Goal: Task Accomplishment & Management: Use online tool/utility

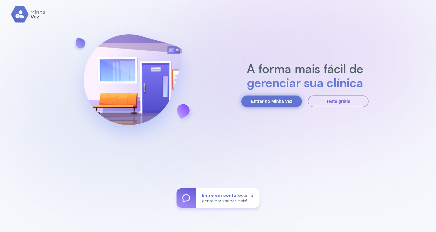
click at [299, 100] on button "Entrar no Minha Vez" at bounding box center [271, 101] width 61 height 12
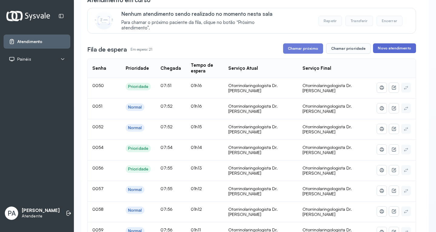
scroll to position [54, 0]
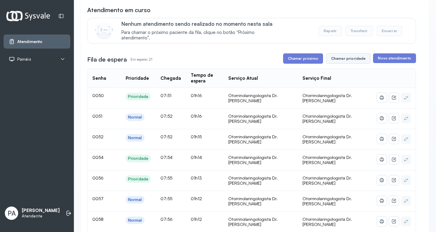
click at [357, 58] on button "Chamar prioridade" at bounding box center [348, 58] width 45 height 10
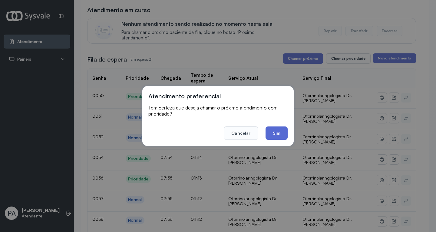
click at [278, 130] on button "Sim" at bounding box center [276, 132] width 22 height 13
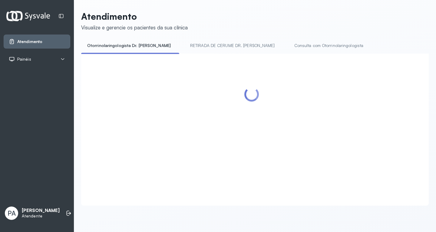
scroll to position [0, 0]
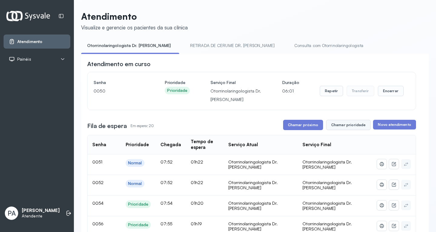
click at [351, 130] on button "Chamar prioridade" at bounding box center [348, 125] width 45 height 10
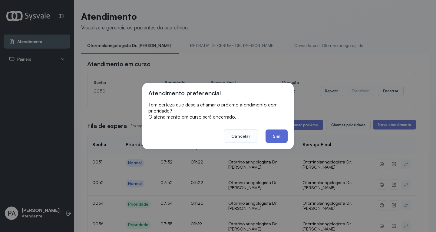
click at [281, 138] on button "Sim" at bounding box center [276, 135] width 22 height 13
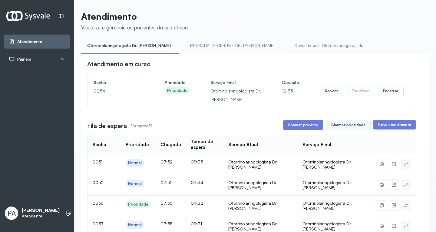
click at [337, 129] on button "Chamar prioridade" at bounding box center [348, 125] width 45 height 10
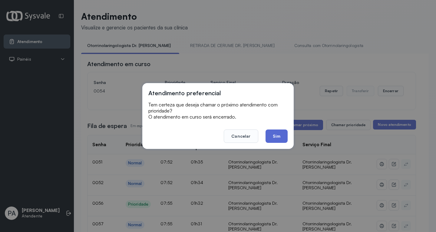
click at [282, 141] on button "Sim" at bounding box center [276, 135] width 22 height 13
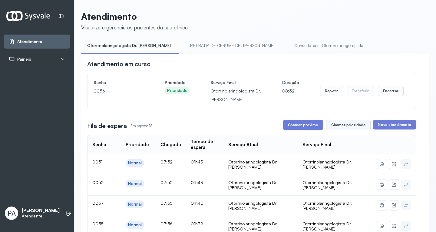
click at [349, 125] on button "Chamar prioridade" at bounding box center [348, 125] width 45 height 10
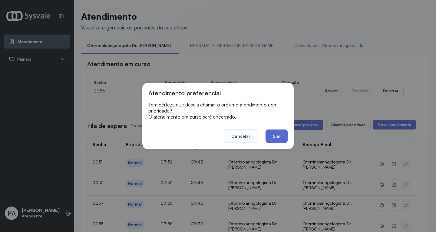
click at [284, 134] on button "Sim" at bounding box center [276, 135] width 22 height 13
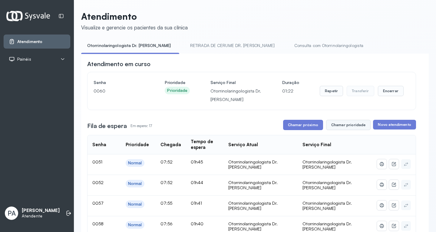
click at [334, 126] on button "Chamar prioridade" at bounding box center [348, 125] width 45 height 10
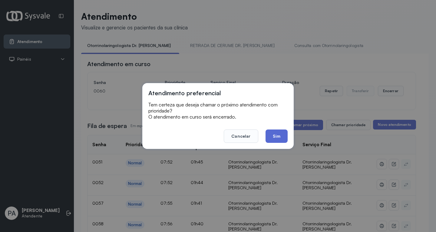
click at [283, 138] on button "Sim" at bounding box center [276, 135] width 22 height 13
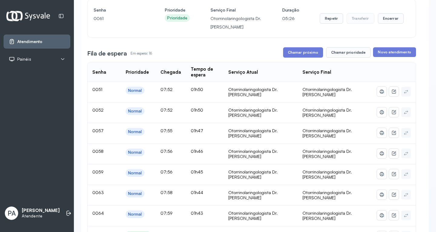
scroll to position [58, 0]
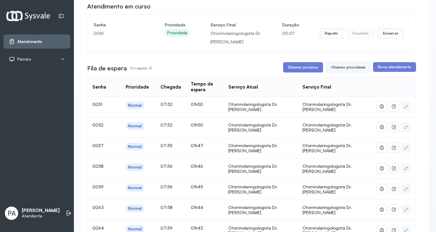
click at [350, 71] on button "Chamar prioridade" at bounding box center [348, 67] width 45 height 10
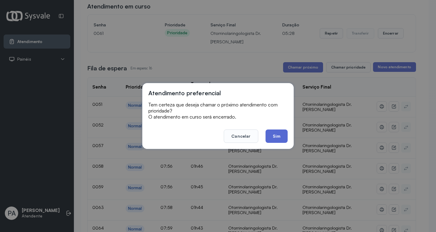
click at [277, 134] on button "Sim" at bounding box center [276, 135] width 22 height 13
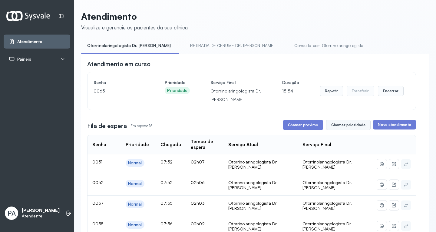
click at [360, 127] on button "Chamar prioridade" at bounding box center [348, 125] width 45 height 10
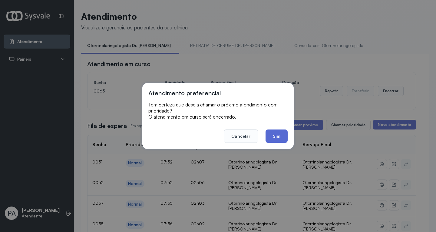
click at [283, 138] on button "Sim" at bounding box center [276, 135] width 22 height 13
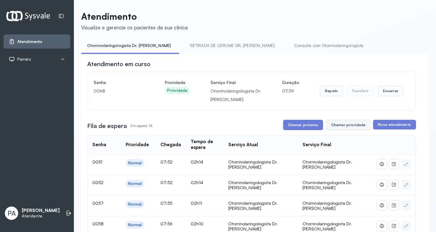
click at [336, 130] on button "Chamar prioridade" at bounding box center [348, 125] width 45 height 10
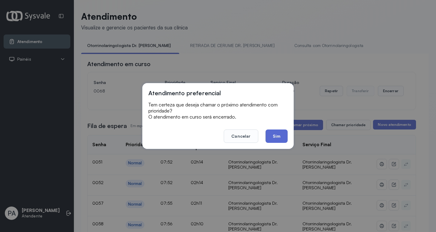
click at [283, 141] on button "Sim" at bounding box center [276, 135] width 22 height 13
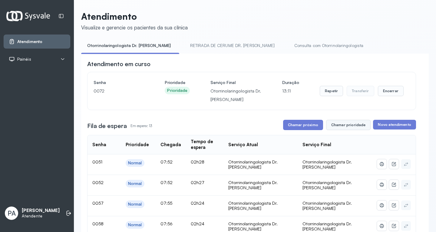
click at [348, 129] on button "Chamar prioridade" at bounding box center [348, 125] width 45 height 10
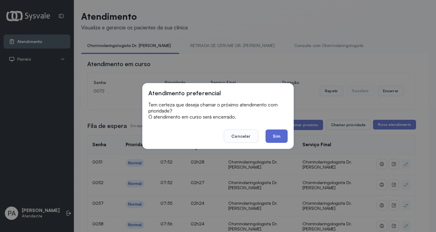
click at [274, 137] on button "Sim" at bounding box center [276, 135] width 22 height 13
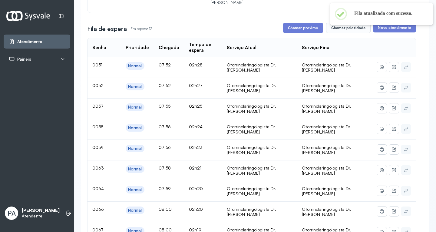
scroll to position [49, 0]
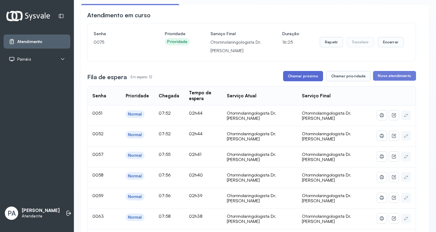
click at [307, 75] on button "Chamar próximo" at bounding box center [303, 76] width 40 height 10
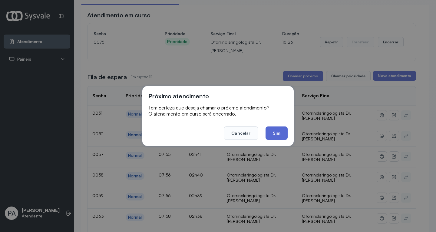
click at [277, 134] on button "Sim" at bounding box center [276, 132] width 22 height 13
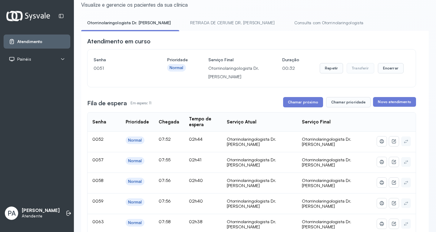
scroll to position [19, 0]
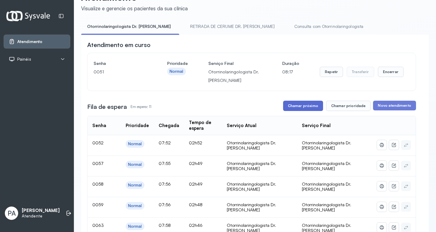
click at [306, 107] on button "Chamar próximo" at bounding box center [303, 105] width 40 height 10
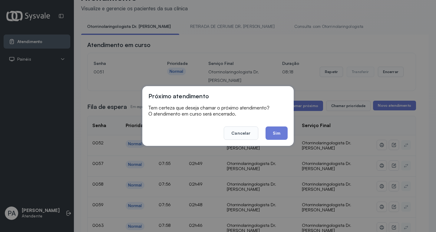
drag, startPoint x: 283, startPoint y: 134, endPoint x: 271, endPoint y: 130, distance: 12.3
click at [281, 134] on button "Sim" at bounding box center [276, 132] width 22 height 13
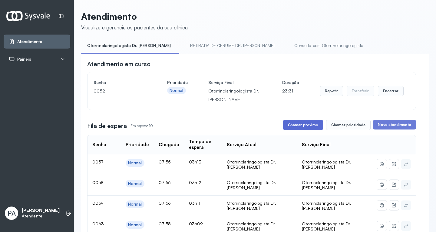
click at [305, 129] on button "Chamar próximo" at bounding box center [303, 125] width 40 height 10
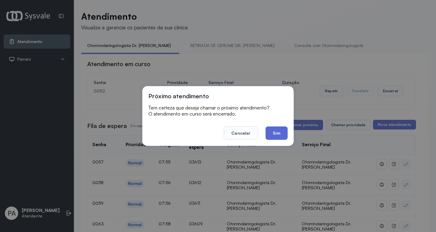
click at [275, 133] on button "Sim" at bounding box center [276, 132] width 22 height 13
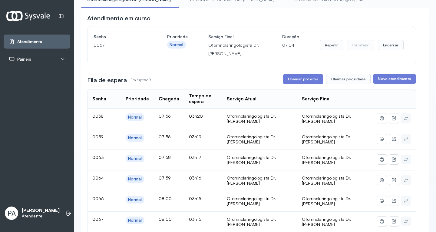
scroll to position [38, 0]
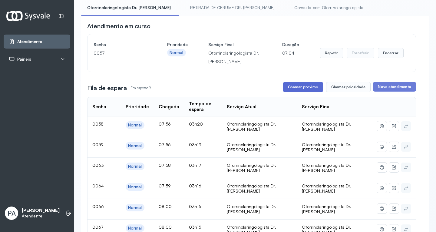
click at [299, 86] on button "Chamar próximo" at bounding box center [303, 87] width 40 height 10
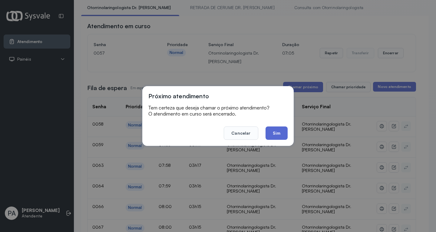
click at [275, 129] on button "Sim" at bounding box center [276, 132] width 22 height 13
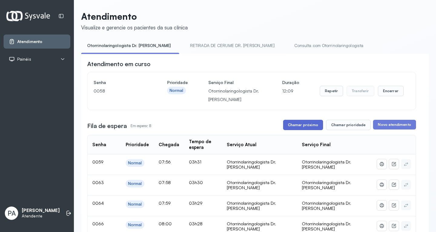
click at [300, 124] on button "Chamar próximo" at bounding box center [303, 125] width 40 height 10
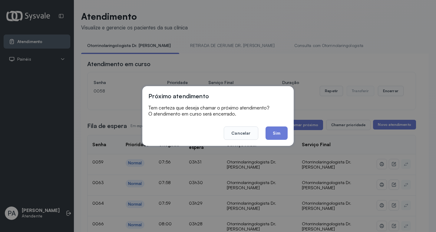
drag, startPoint x: 278, startPoint y: 138, endPoint x: 245, endPoint y: 108, distance: 44.1
click at [278, 138] on button "Sim" at bounding box center [276, 132] width 22 height 13
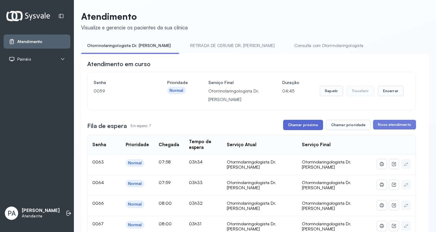
click at [297, 125] on button "Chamar próximo" at bounding box center [303, 125] width 40 height 10
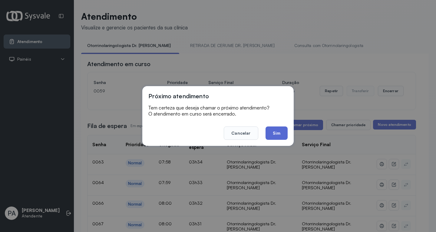
click at [281, 135] on button "Sim" at bounding box center [276, 132] width 22 height 13
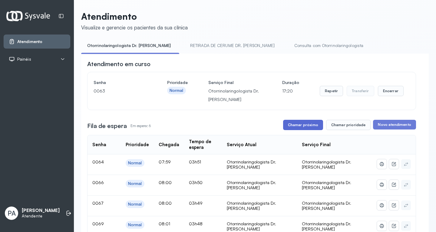
click at [309, 128] on button "Chamar próximo" at bounding box center [303, 125] width 40 height 10
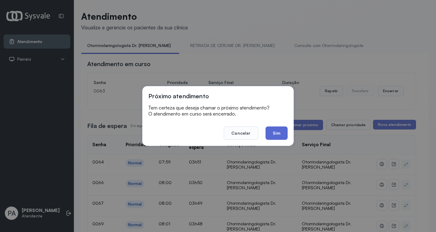
click at [275, 140] on div "Próximo atendimento Tem certeza que deseja chamar o próximo atendimento? O aten…" at bounding box center [217, 116] width 151 height 60
click at [277, 136] on button "Sim" at bounding box center [276, 132] width 22 height 13
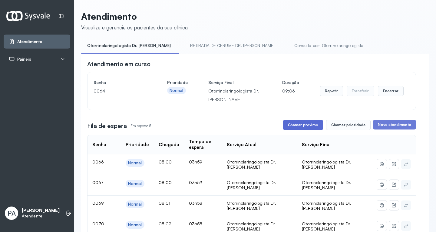
click at [290, 125] on button "Chamar próximo" at bounding box center [303, 125] width 40 height 10
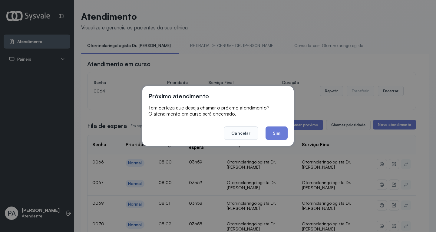
drag, startPoint x: 286, startPoint y: 136, endPoint x: 283, endPoint y: 135, distance: 3.7
click at [284, 136] on button "Sim" at bounding box center [276, 132] width 22 height 13
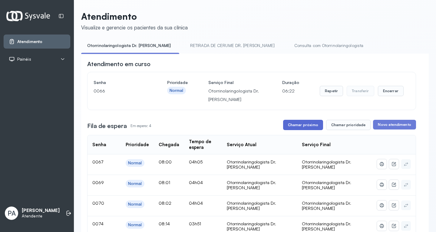
click at [303, 126] on button "Chamar próximo" at bounding box center [303, 125] width 40 height 10
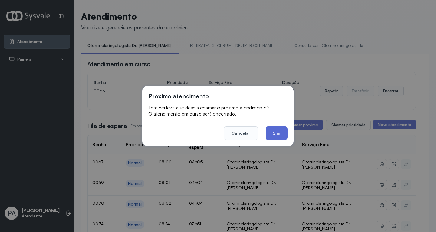
click at [272, 135] on button "Sim" at bounding box center [276, 132] width 22 height 13
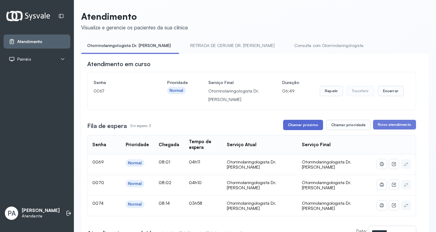
click at [308, 124] on button "Chamar próximo" at bounding box center [303, 125] width 40 height 10
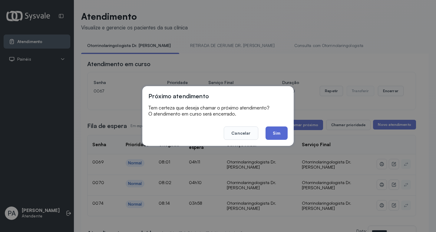
click at [278, 133] on button "Sim" at bounding box center [276, 132] width 22 height 13
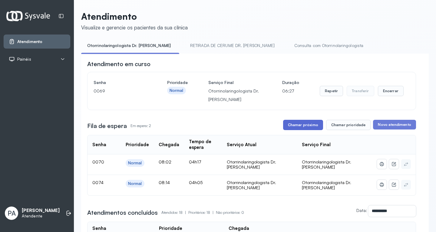
drag, startPoint x: 277, startPoint y: 126, endPoint x: 288, endPoint y: 127, distance: 11.3
click at [288, 127] on div "Fila de espera Em espera: 2 Chamar próximo Chamar prioridade Novo atendimento" at bounding box center [251, 125] width 329 height 10
click at [292, 127] on button "Chamar próximo" at bounding box center [303, 125] width 40 height 10
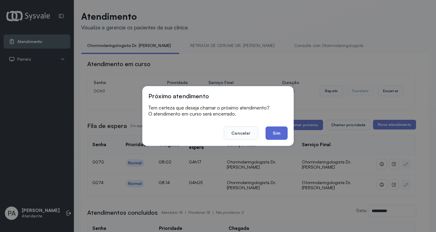
click at [271, 136] on button "Sim" at bounding box center [276, 132] width 22 height 13
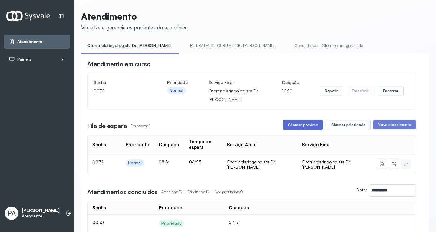
click at [315, 126] on button "Chamar próximo" at bounding box center [303, 125] width 40 height 10
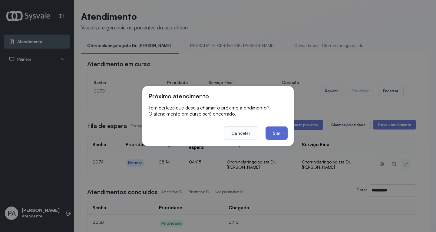
click at [283, 130] on button "Sim" at bounding box center [276, 132] width 22 height 13
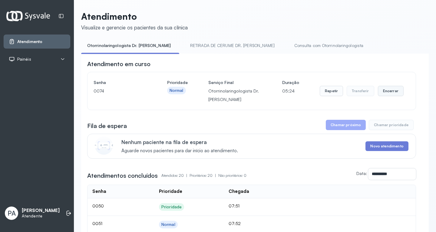
click at [390, 94] on button "Encerrar" at bounding box center [391, 91] width 26 height 10
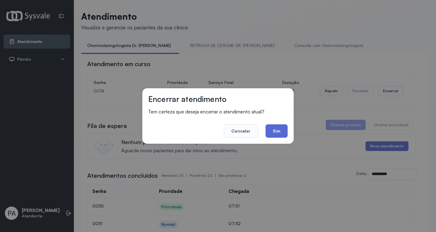
click at [278, 127] on button "Sim" at bounding box center [276, 130] width 22 height 13
